Goal: Task Accomplishment & Management: Use online tool/utility

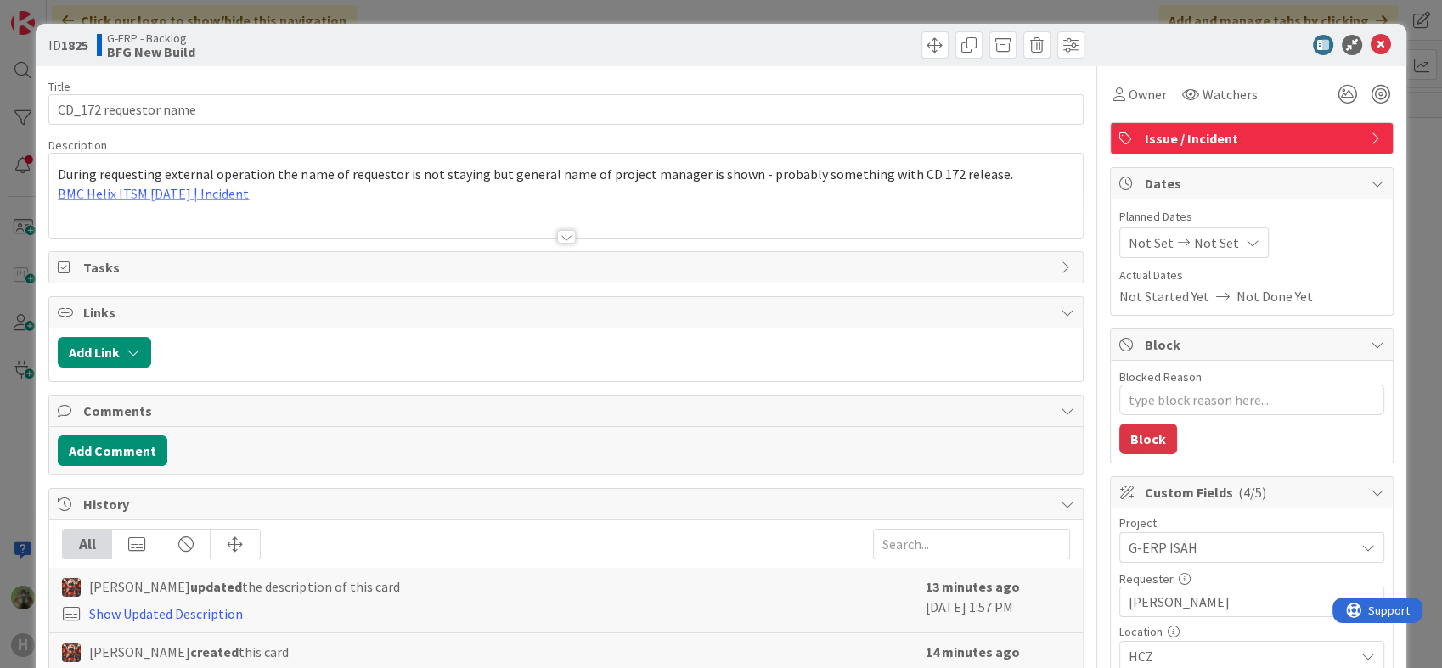
click at [543, 205] on div at bounding box center [565, 215] width 1032 height 43
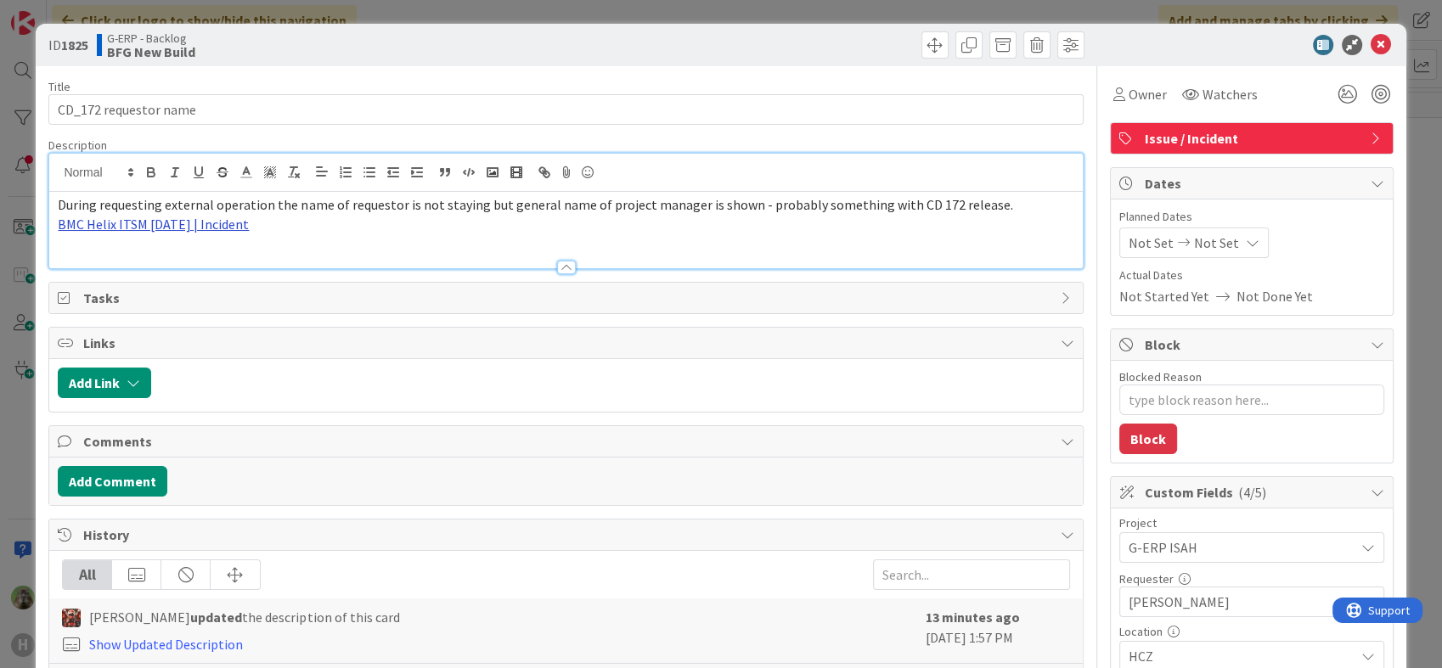
click at [228, 227] on link "BMC Helix ITSM 23.3.02 | Incident" at bounding box center [153, 224] width 191 height 17
click at [158, 259] on link "https://huisman-smartit.onbmc.com/smartit/app/#/incident/AGGHEXFAF704DATBYLJ8TB…" at bounding box center [152, 257] width 170 height 22
type textarea "x"
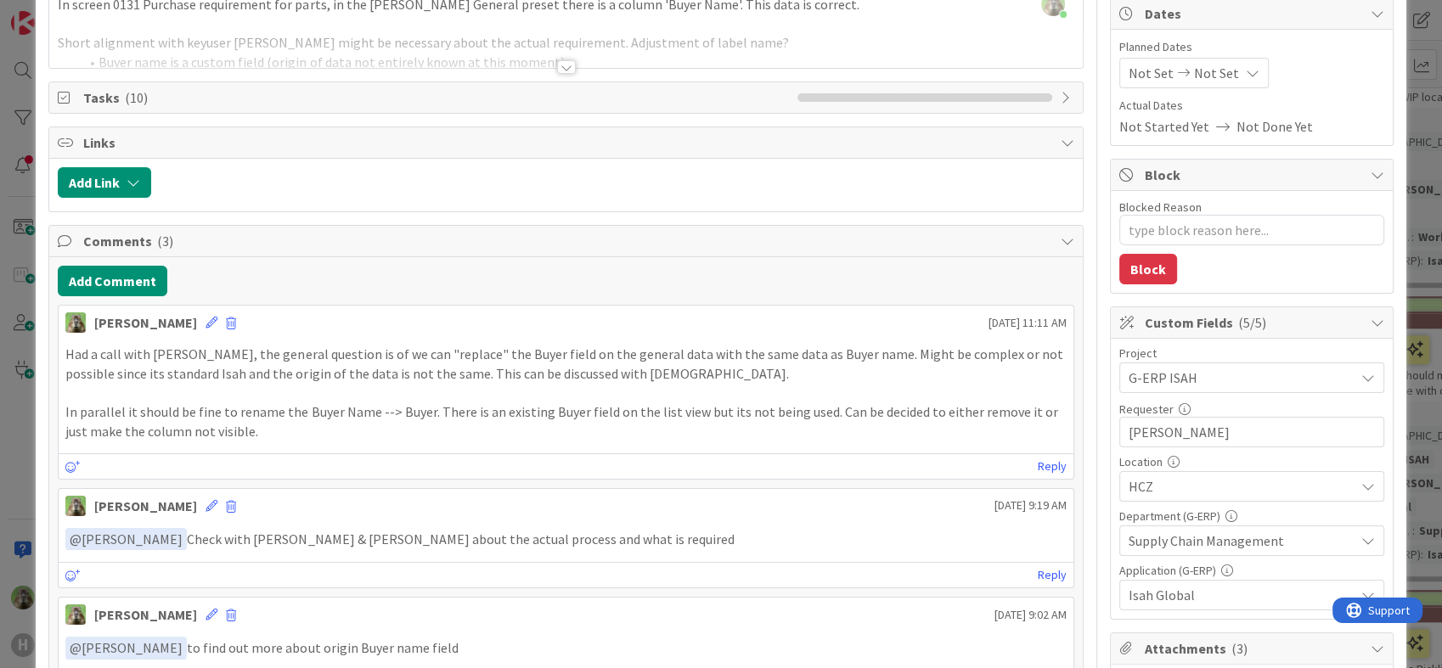
scroll to position [622, 1269]
click at [8, 421] on div "ID 1452 G-ERP - Backlog Analysis Title 50 / 128 Preset - Isah HCZ - Buyer doesn…" at bounding box center [721, 334] width 1442 height 668
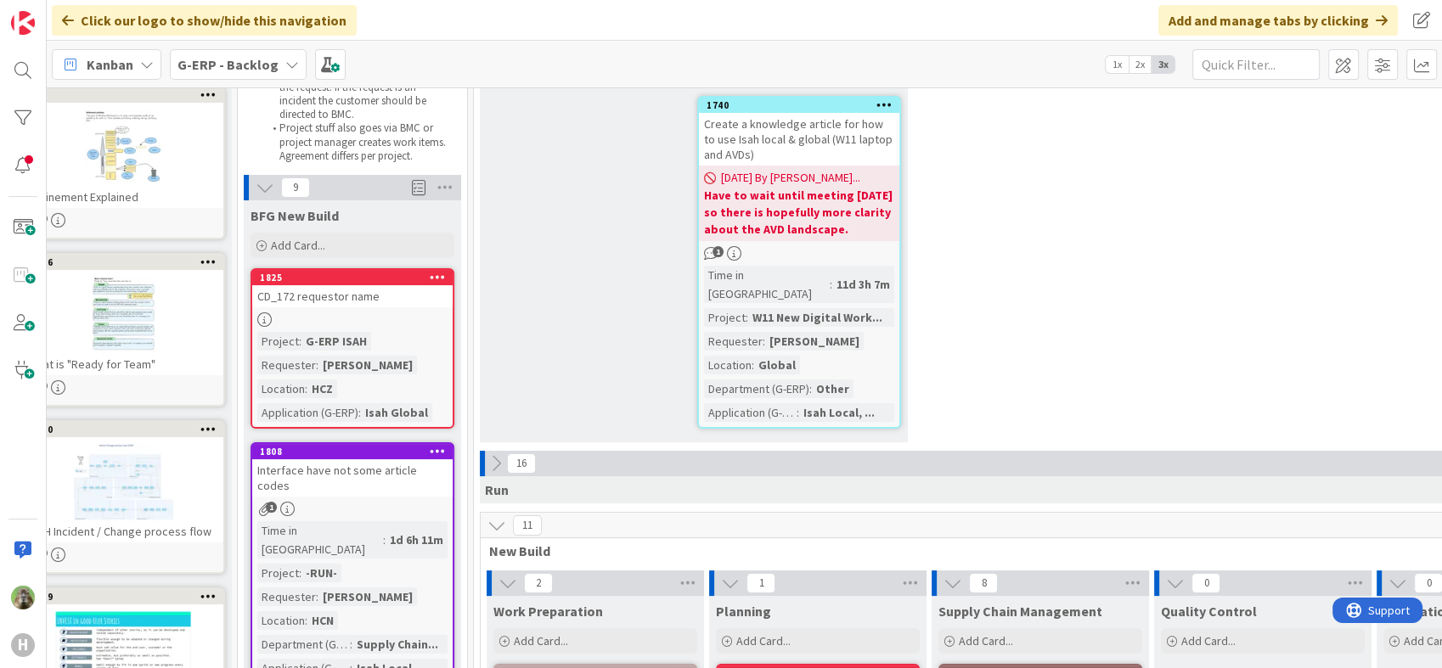
scroll to position [188, 38]
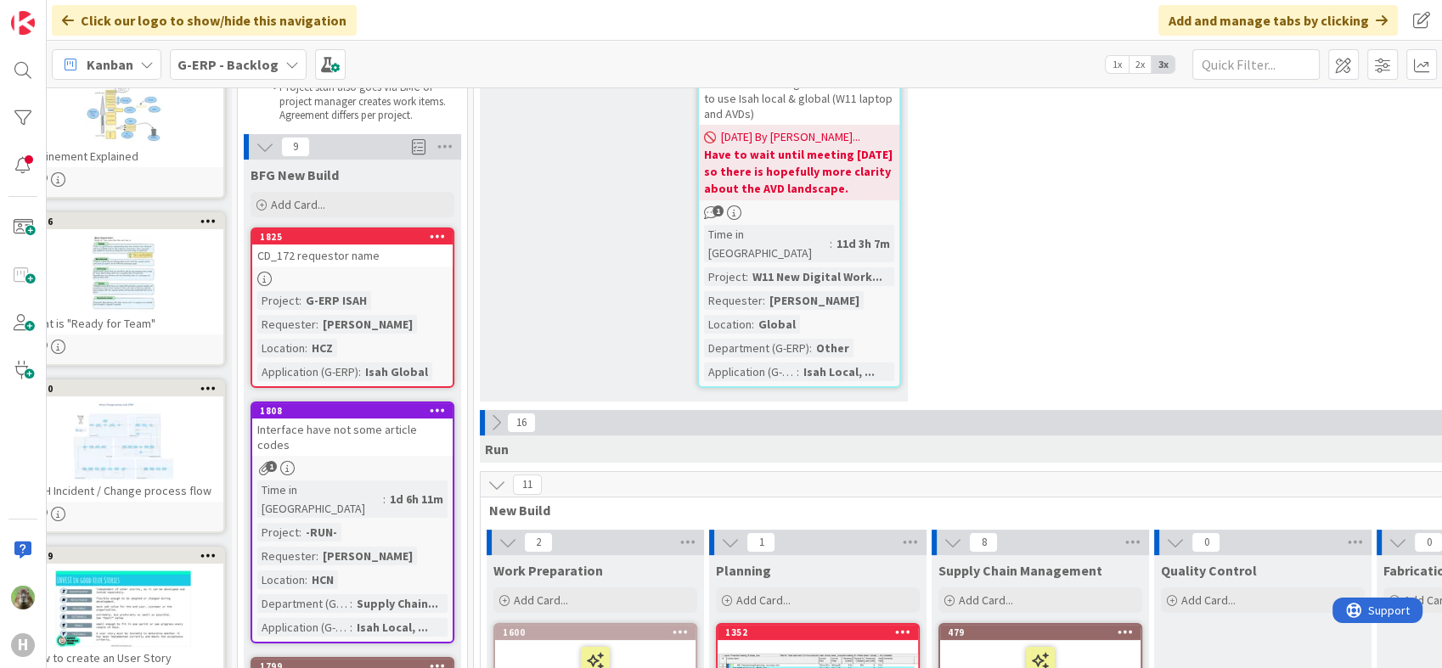
click at [389, 264] on div "CD_172 requestor name" at bounding box center [352, 256] width 200 height 22
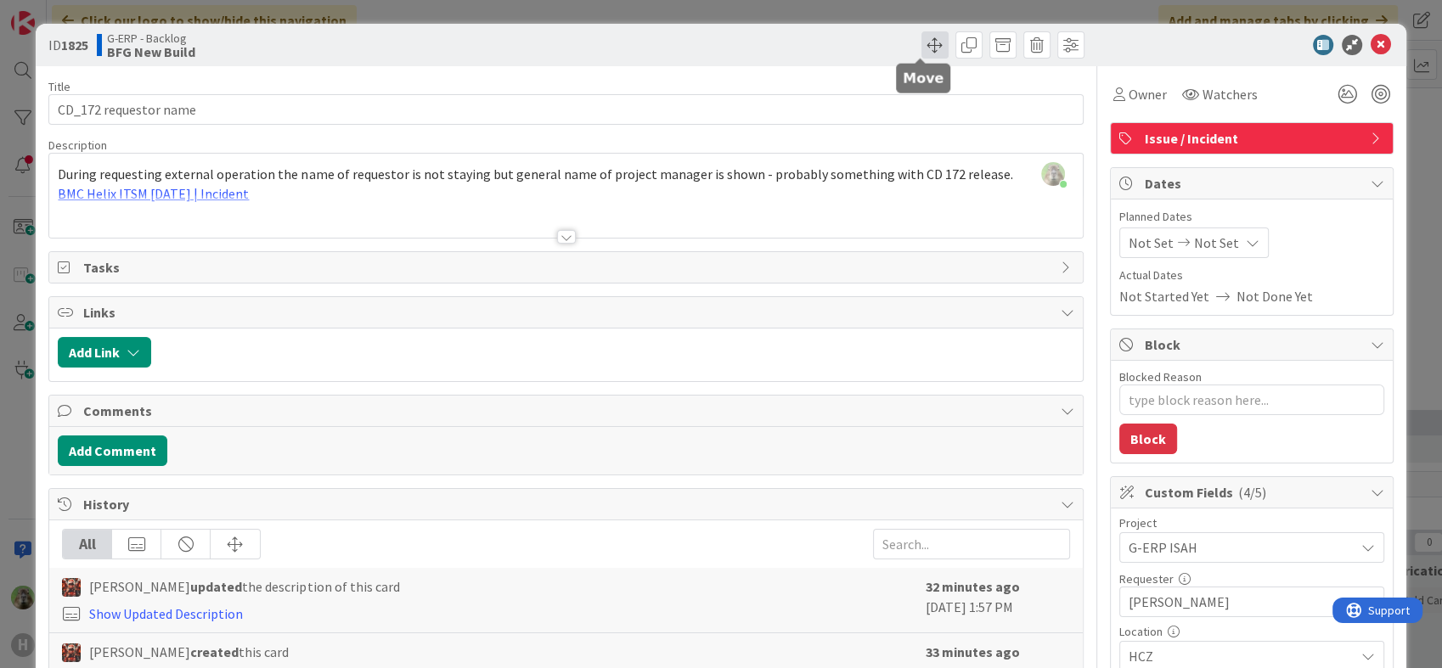
click at [921, 48] on span at bounding box center [934, 44] width 27 height 27
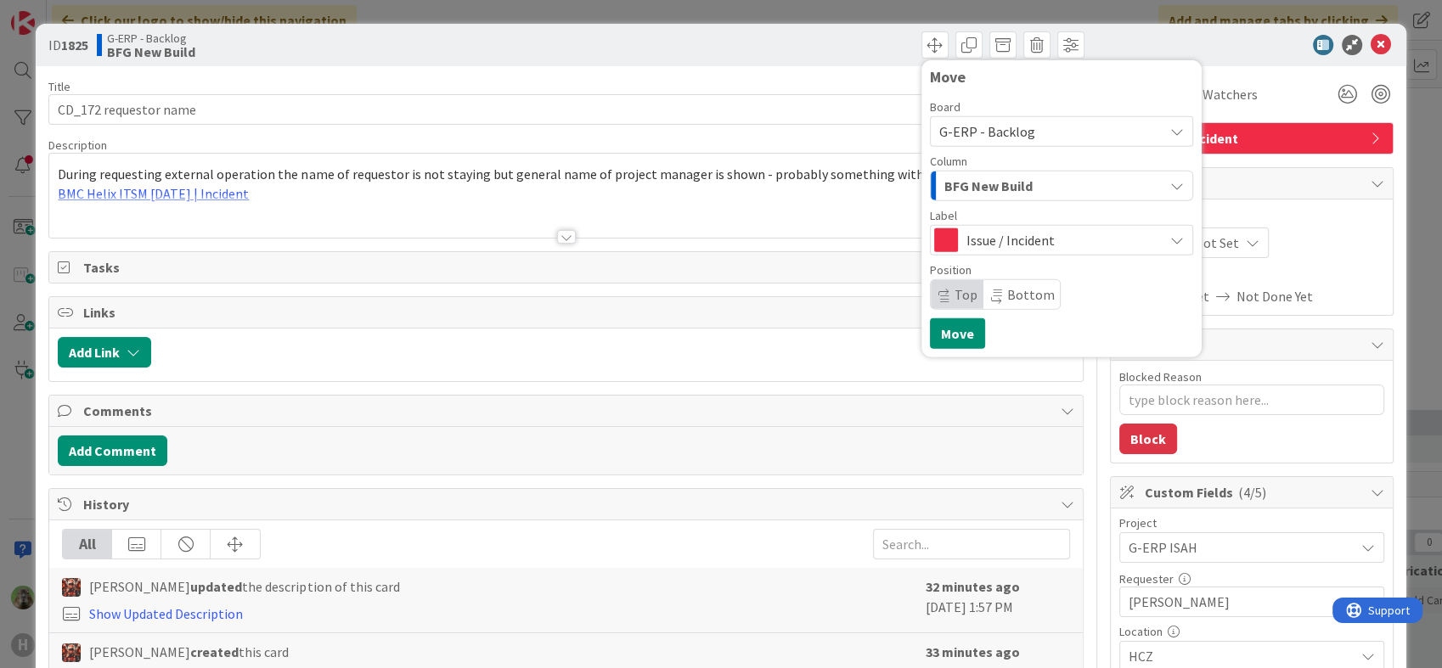
click at [1038, 132] on span "G-ERP - Backlog" at bounding box center [1047, 132] width 216 height 24
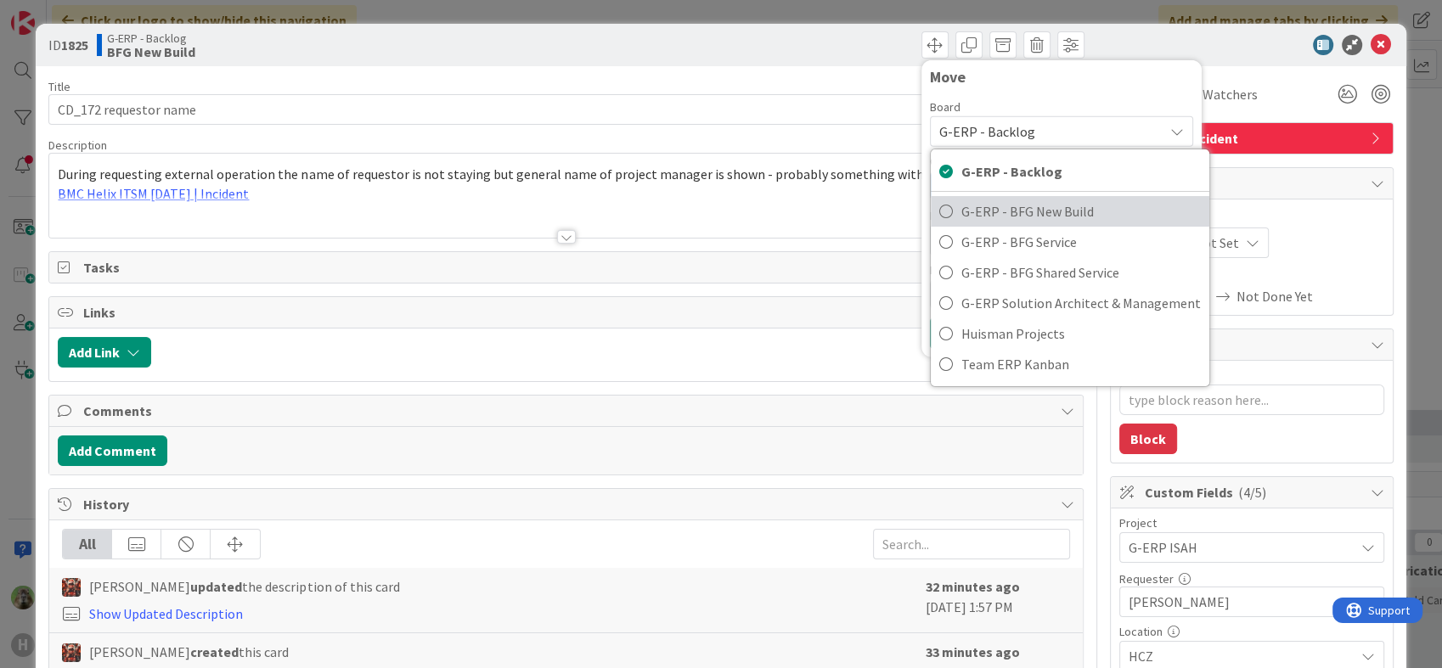
click at [1028, 197] on div "G-ERP - Backlog G-ERP - BFG New Build G-ERP - BFG Service G-ERP - BFG Shared Se…" at bounding box center [1070, 268] width 280 height 239
click at [1023, 203] on span "G-ERP - BFG New Build" at bounding box center [1080, 211] width 239 height 25
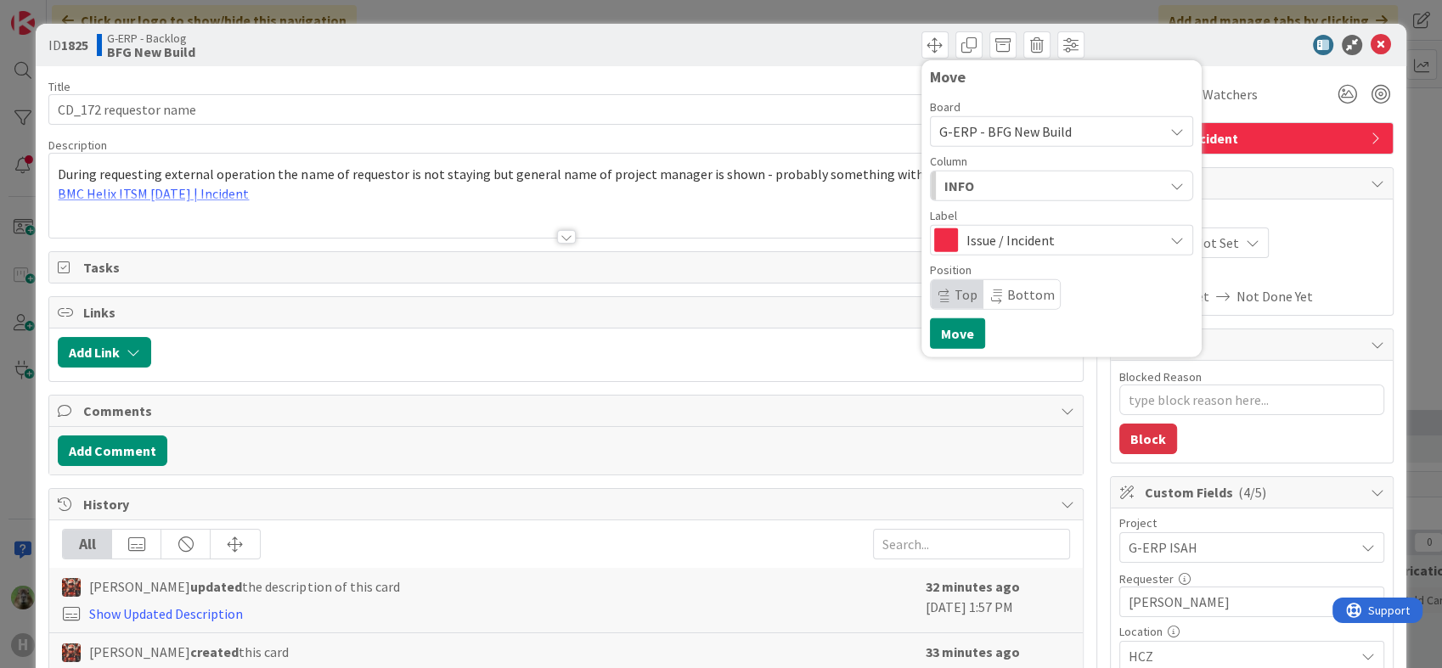
click at [1023, 171] on button "INFO" at bounding box center [1061, 186] width 263 height 31
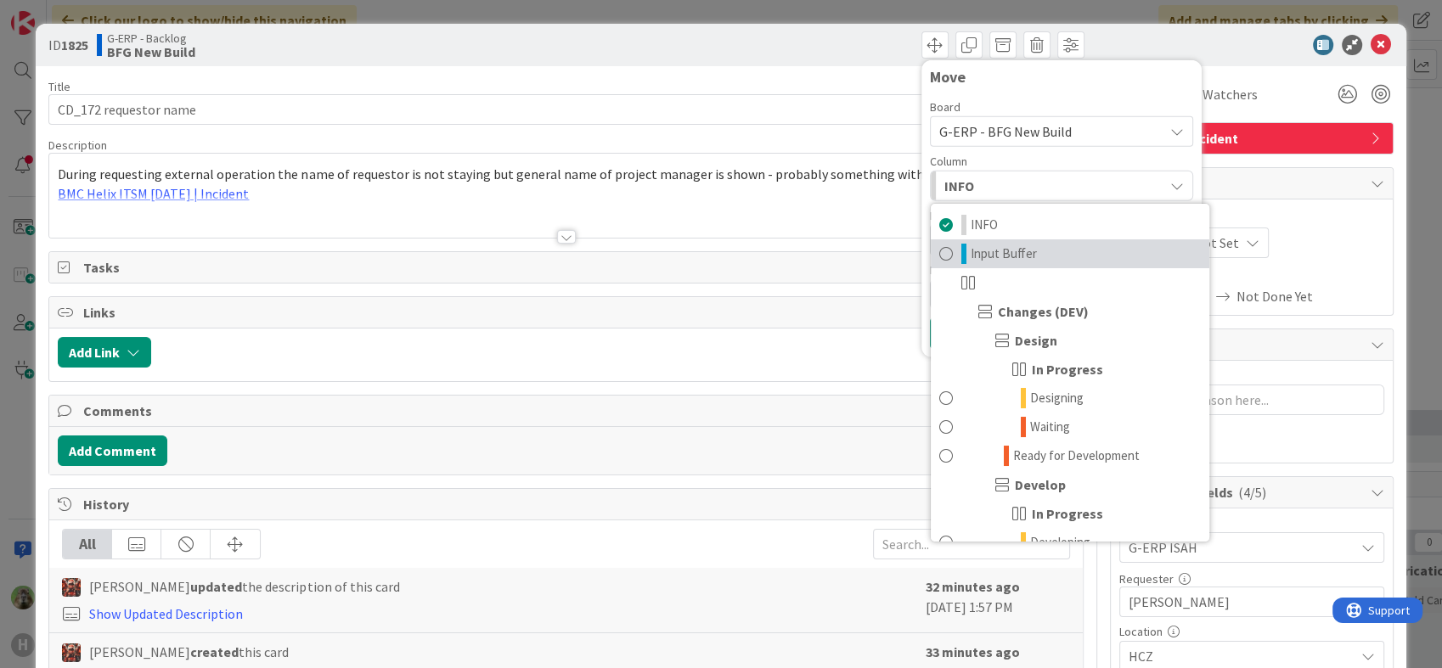
click at [1062, 245] on link "Input Buffer" at bounding box center [1070, 253] width 278 height 29
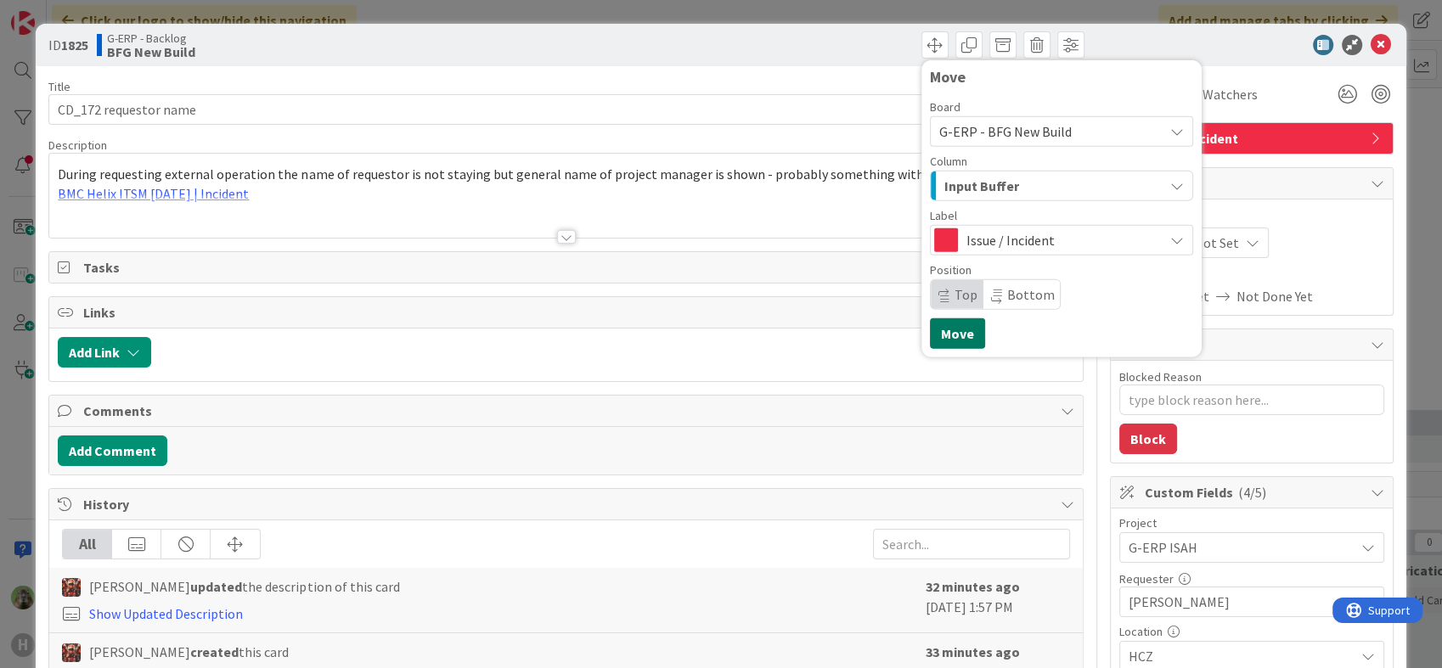
click at [931, 329] on button "Move" at bounding box center [957, 333] width 55 height 31
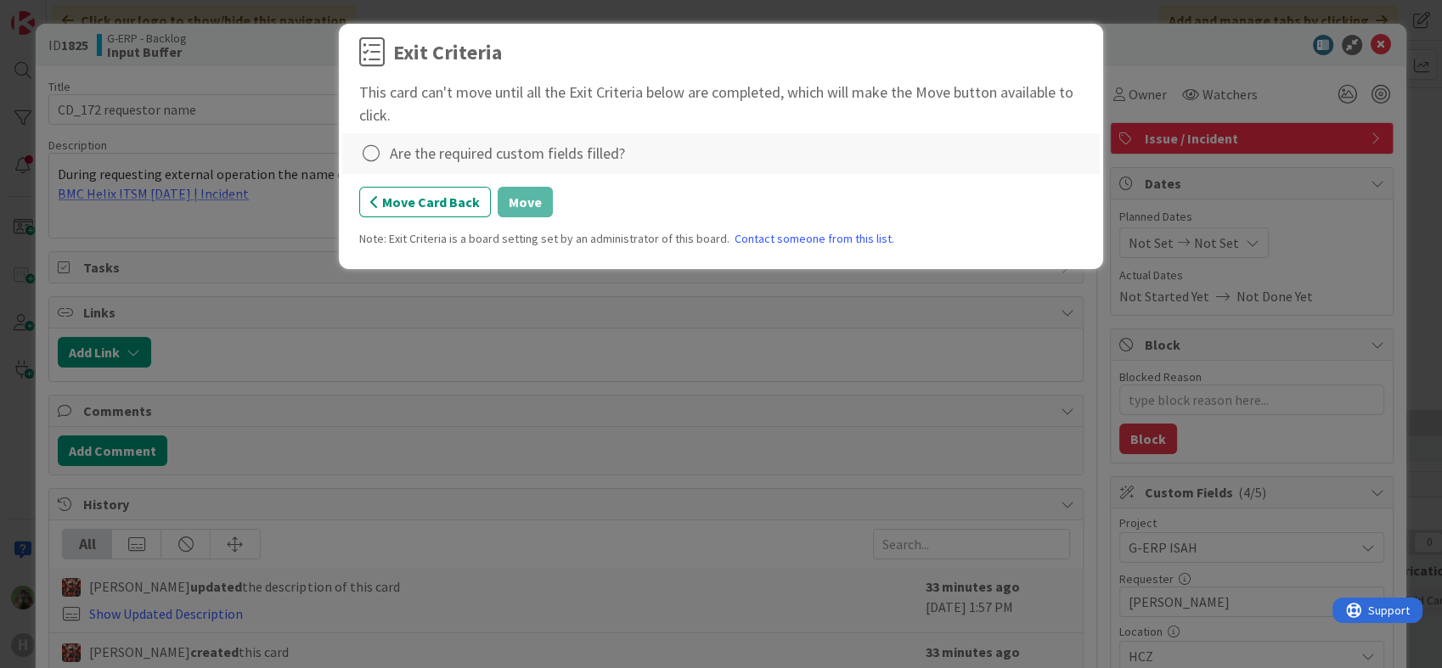
click at [468, 163] on div "Are the required custom fields filled?" at bounding box center [507, 153] width 235 height 23
click at [365, 157] on icon at bounding box center [371, 154] width 24 height 24
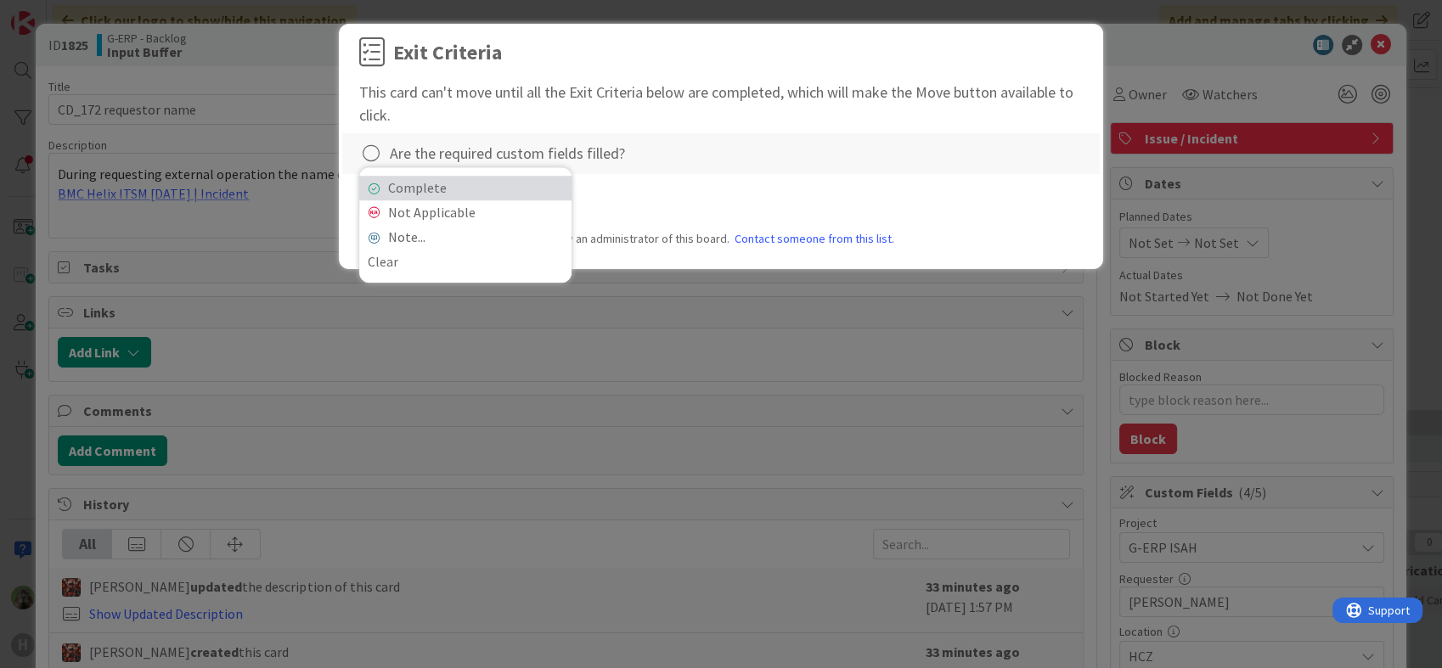
click at [472, 194] on link "Complete" at bounding box center [465, 188] width 212 height 25
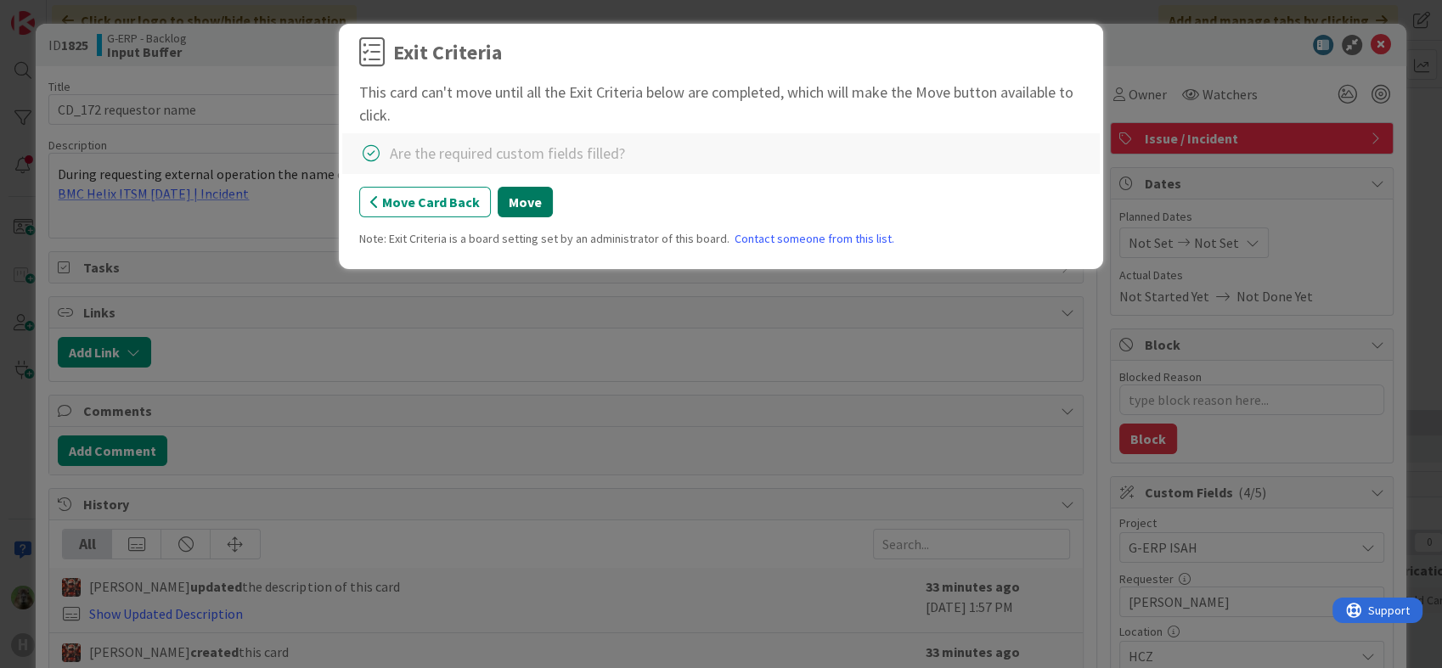
click at [530, 204] on button "Move" at bounding box center [525, 202] width 55 height 31
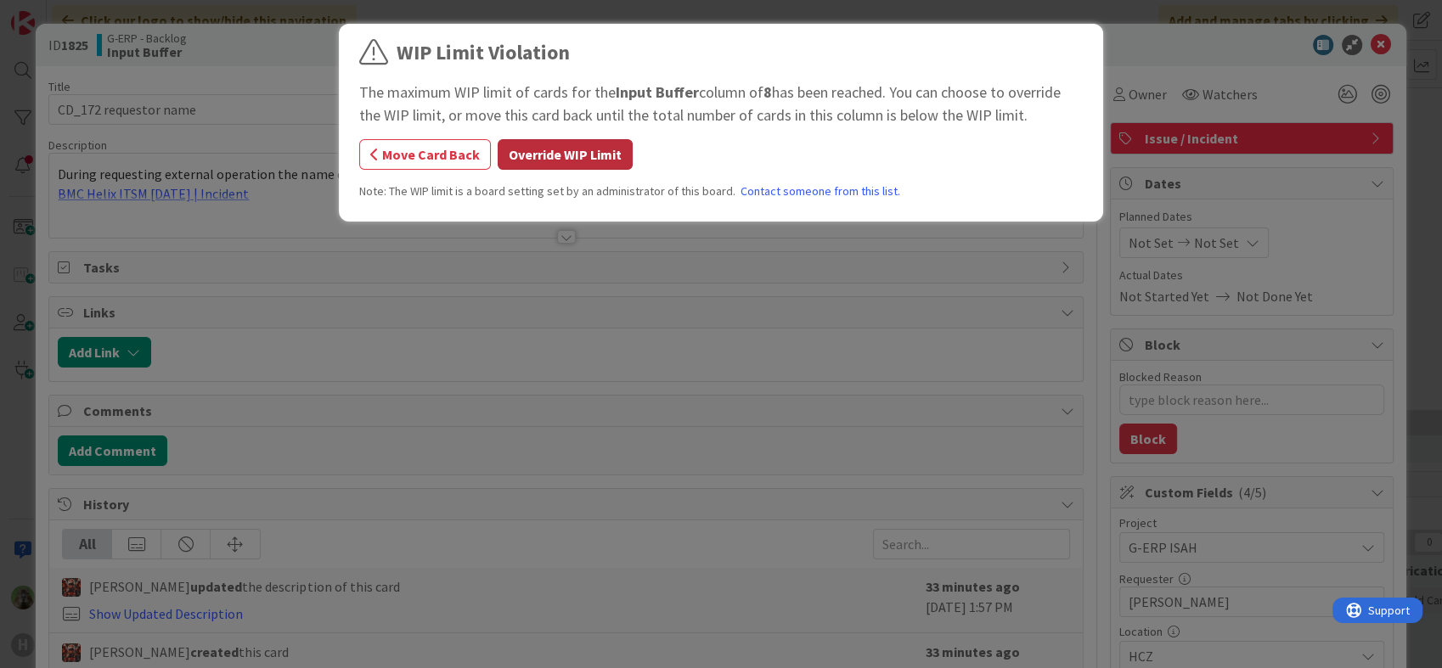
click at [559, 150] on button "Override WIP Limit" at bounding box center [565, 154] width 135 height 31
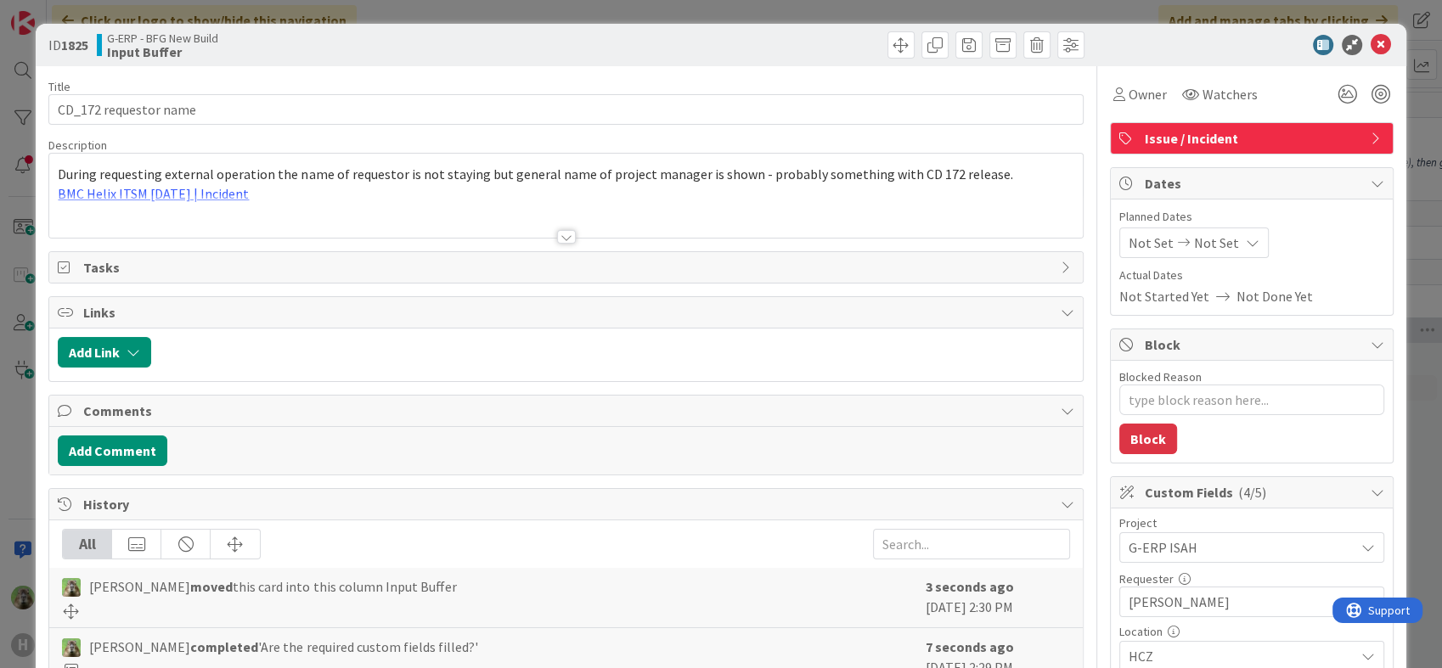
type textarea "x"
